Goal: Check status: Check status

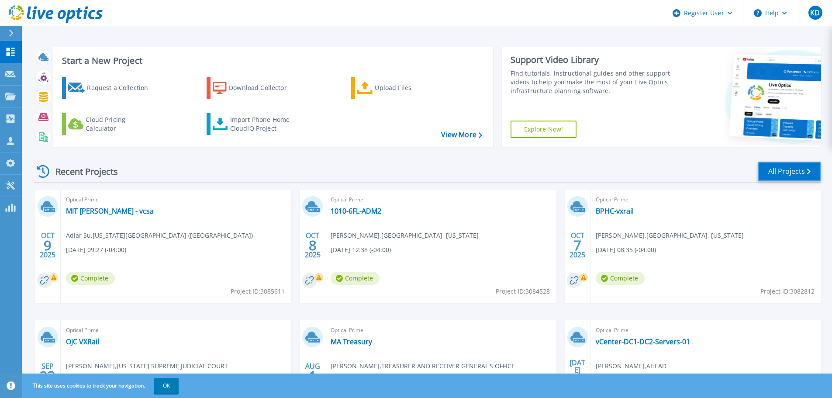
click at [787, 170] on link "All Projects" at bounding box center [788, 172] width 63 height 20
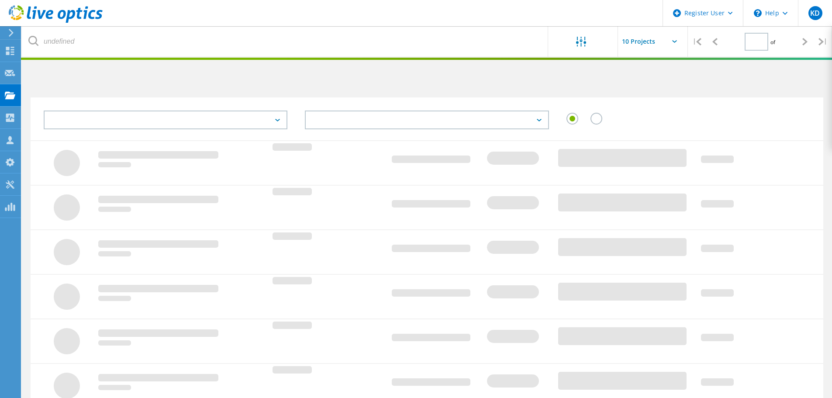
type input "1"
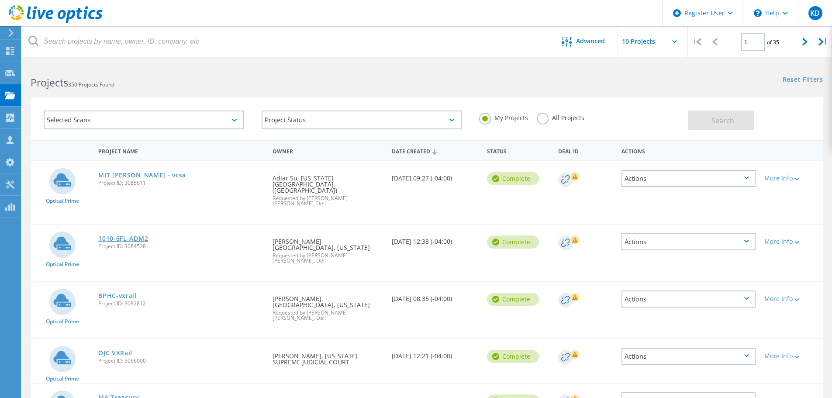
click at [130, 235] on link "1010-6FL-ADM2" at bounding box center [123, 238] width 50 height 6
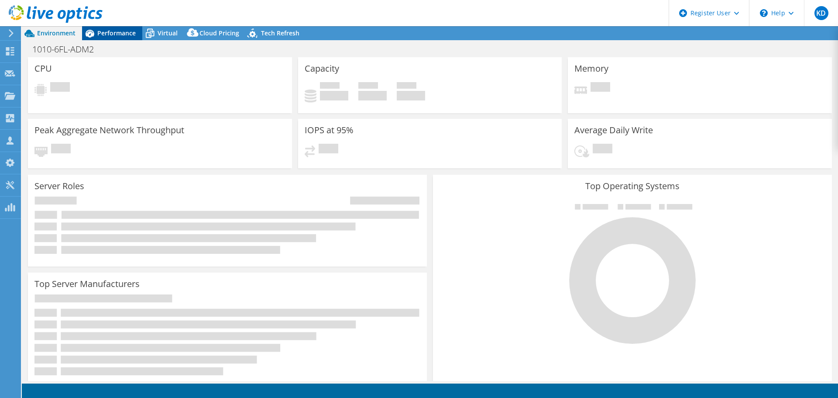
select select "USD"
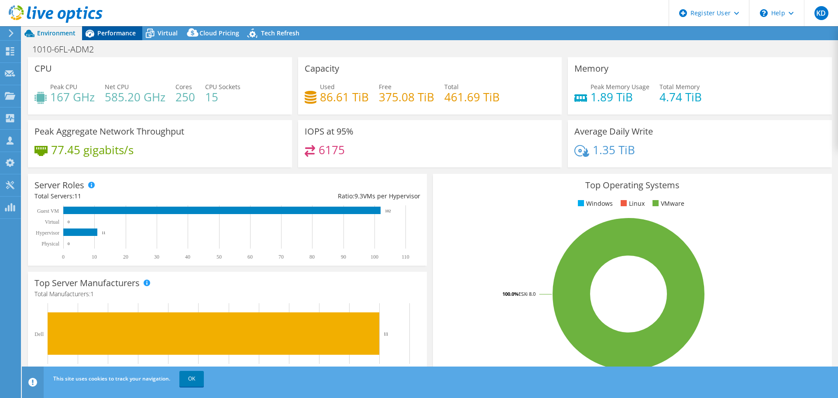
click at [128, 34] on span "Performance" at bounding box center [116, 33] width 38 height 8
